Goal: Navigation & Orientation: Find specific page/section

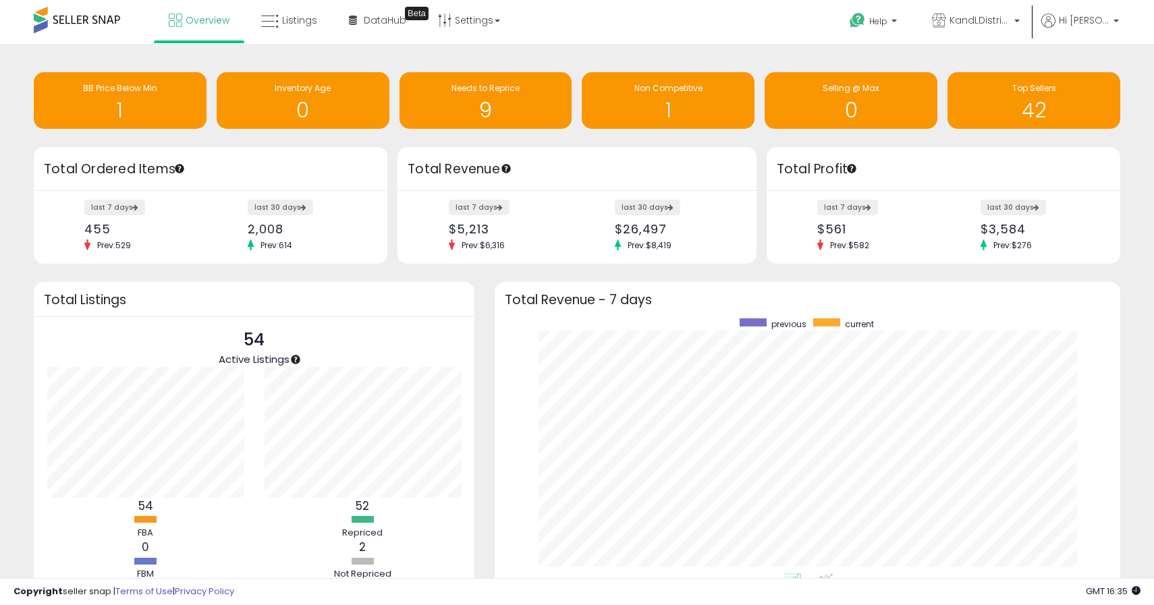
scroll to position [255, 598]
click at [78, 23] on span at bounding box center [77, 20] width 86 height 26
click at [179, 26] on icon at bounding box center [175, 19] width 13 height 13
click at [98, 26] on span at bounding box center [77, 20] width 86 height 26
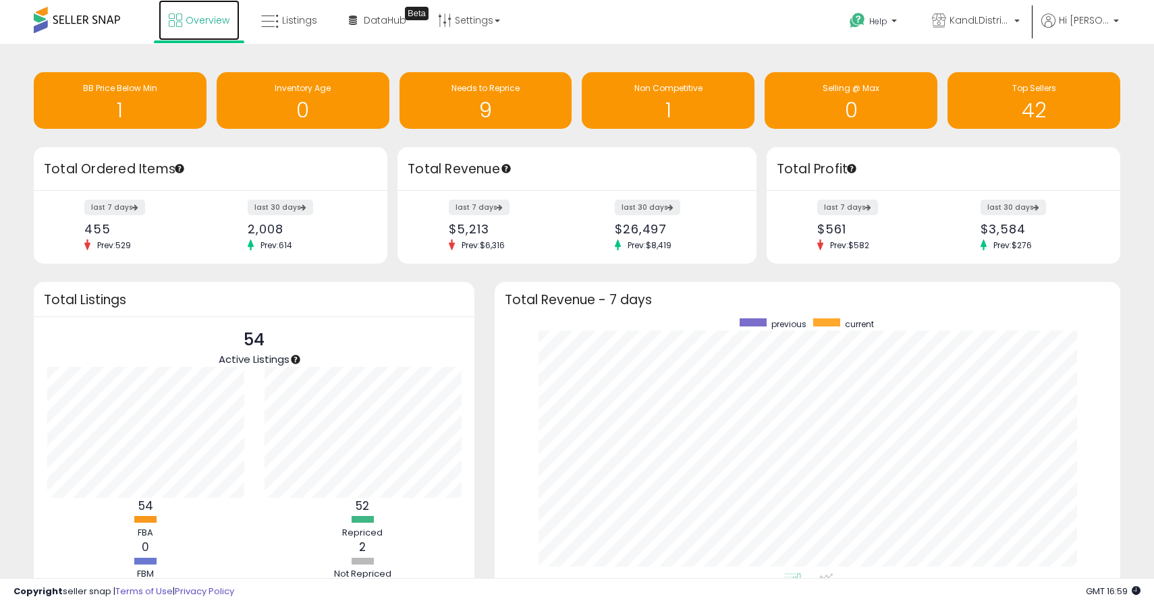
click at [183, 20] on link "Overview" at bounding box center [199, 20] width 81 height 40
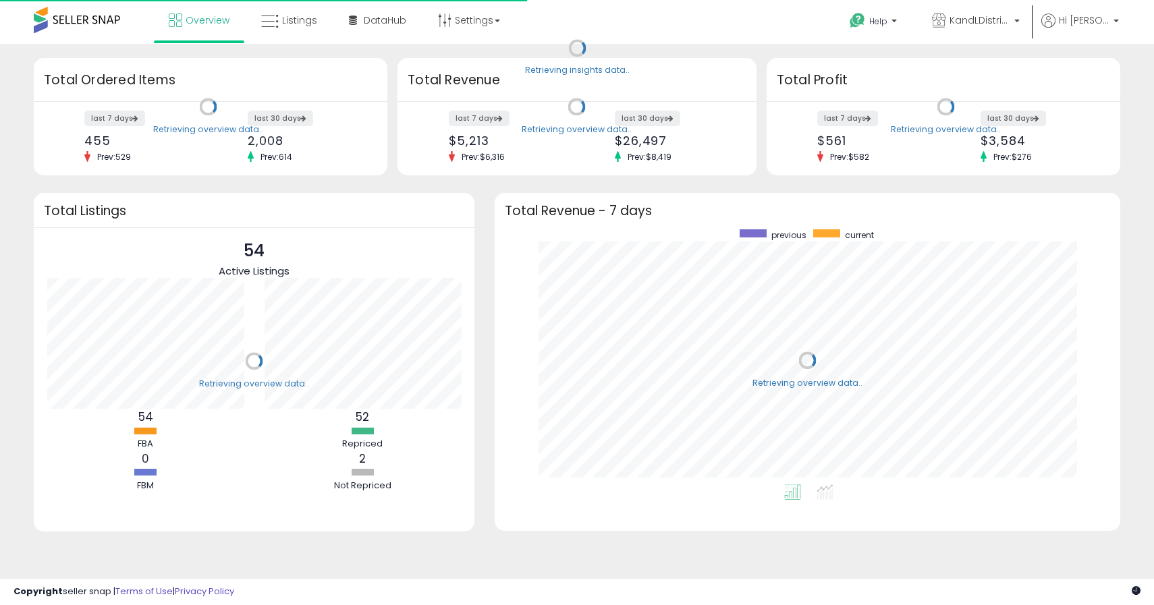
scroll to position [255, 598]
